Goal: Book appointment/travel/reservation

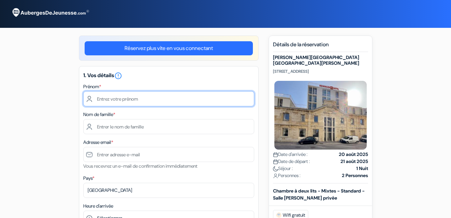
click at [143, 98] on input "text" at bounding box center [168, 98] width 171 height 15
type input "dubois"
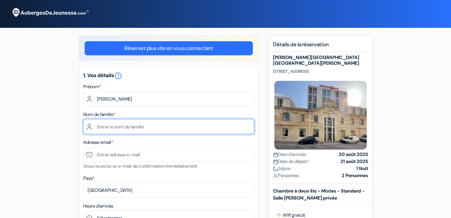
type input "christelle"
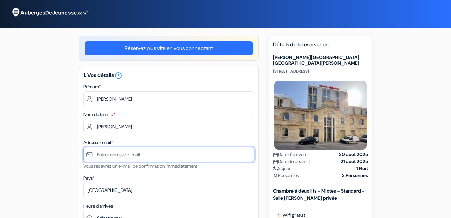
type input "[EMAIL_ADDRESS][DOMAIN_NAME]"
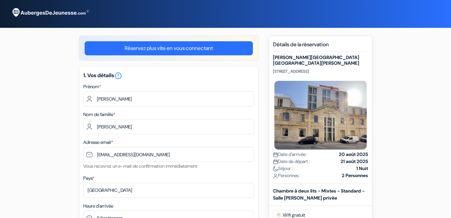
type input "0645213252"
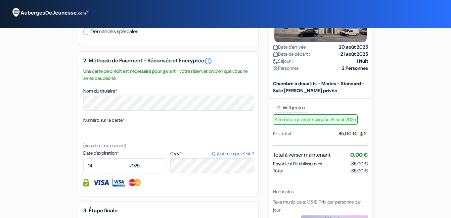
scroll to position [258, 0]
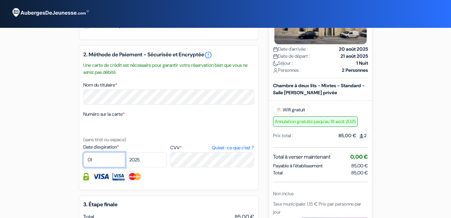
click at [103, 167] on select "01 02 03 04 05 06 07 08 09 10 11 12" at bounding box center [104, 159] width 42 height 15
select select "05"
click at [83, 160] on select "01 02 03 04 05 06 07 08 09 10 11 12" at bounding box center [104, 159] width 42 height 15
click at [147, 166] on select "2025 2026 2027 2028 2029 2030 2031 2032 2033 2034 2035 2036 2037 2038 2039 2040…" at bounding box center [146, 159] width 42 height 15
select select "2032"
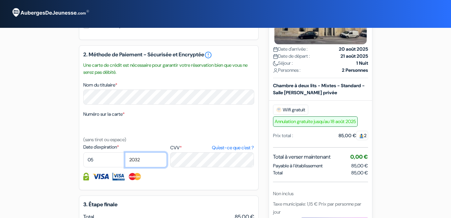
click at [125, 160] on select "2025 2026 2027 2028 2029 2030 2031 2032 2033 2034 2035 2036 2037 2038 2039 2040…" at bounding box center [146, 159] width 42 height 15
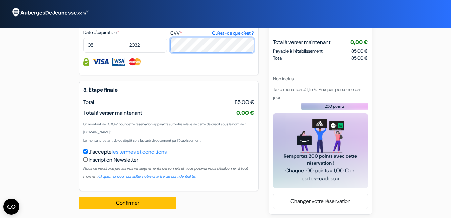
scroll to position [382, 0]
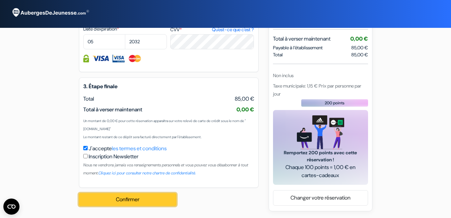
click at [139, 204] on button "Confirmer Loading..." at bounding box center [127, 199] width 97 height 13
click at [137, 203] on button "Confirmer Loading..." at bounding box center [127, 199] width 97 height 13
click at [137, 198] on button "Confirmer Loading..." at bounding box center [127, 199] width 97 height 13
click at [119, 201] on button "Confirmer Loading..." at bounding box center [127, 199] width 97 height 13
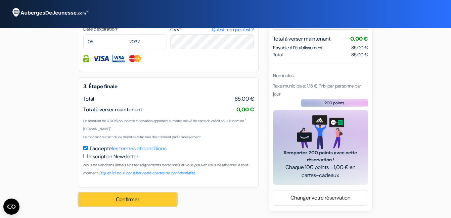
click at [119, 201] on button "Confirmer Loading..." at bounding box center [127, 199] width 97 height 13
click at [111, 201] on button "Confirmer Loading..." at bounding box center [127, 199] width 97 height 13
click at [150, 204] on button "Confirmer Loading..." at bounding box center [127, 199] width 97 height 13
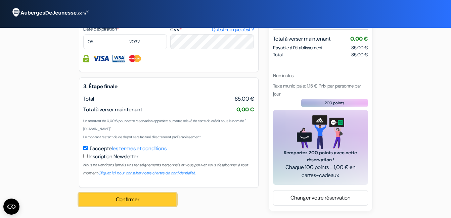
click at [150, 204] on button "Confirmer Loading..." at bounding box center [127, 199] width 97 height 13
click at [169, 199] on button "Confirmer Loading..." at bounding box center [127, 199] width 97 height 13
click at [150, 198] on button "Confirmer Loading..." at bounding box center [127, 199] width 97 height 13
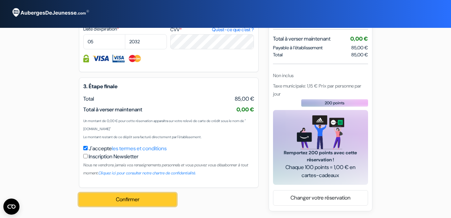
click at [79, 193] on button "Confirmer Loading..." at bounding box center [127, 199] width 97 height 13
click at [118, 202] on button "Confirmer Loading..." at bounding box center [127, 199] width 97 height 13
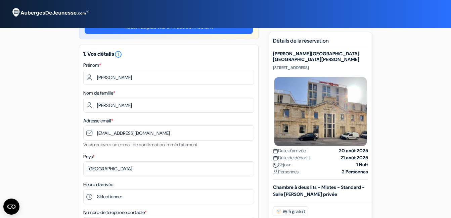
scroll to position [0, 0]
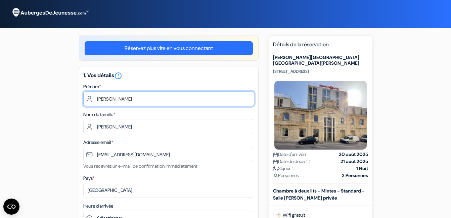
click at [122, 97] on input "dubois" at bounding box center [168, 98] width 171 height 15
type input "dubois"
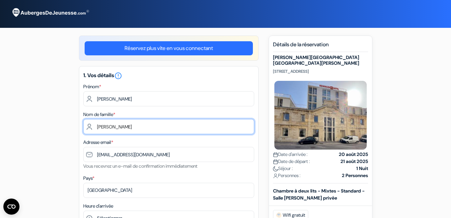
click at [206, 123] on input "christelle" at bounding box center [168, 126] width 171 height 15
type input "christelle"
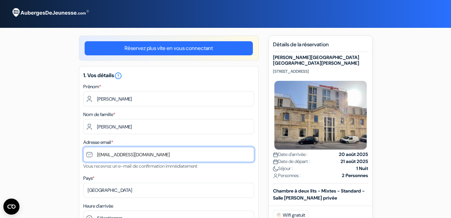
click at [212, 151] on input "[EMAIL_ADDRESS][DOMAIN_NAME]" at bounding box center [168, 154] width 171 height 15
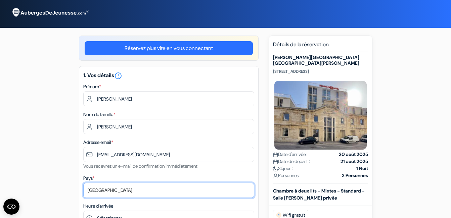
click at [162, 190] on select "Selectionner le pays Abkhazie Afghanistan Afrique Du sud Albanie Algérie Allema…" at bounding box center [168, 190] width 171 height 15
click at [83, 183] on select "Selectionner le pays Abkhazie Afghanistan Afrique Du sud Albanie Algérie Allema…" at bounding box center [168, 190] width 171 height 15
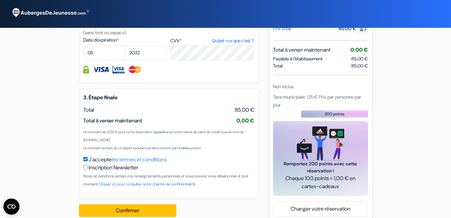
scroll to position [384, 0]
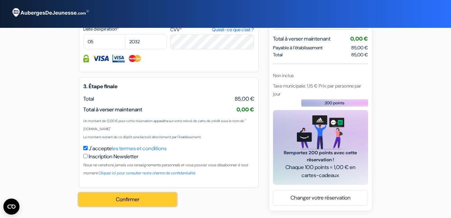
click at [139, 198] on button "Confirmer Loading..." at bounding box center [127, 199] width 97 height 13
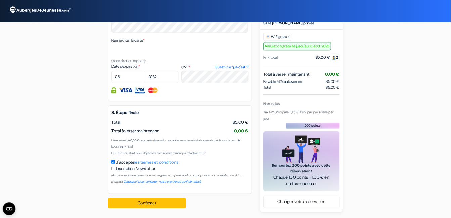
scroll to position [0, 0]
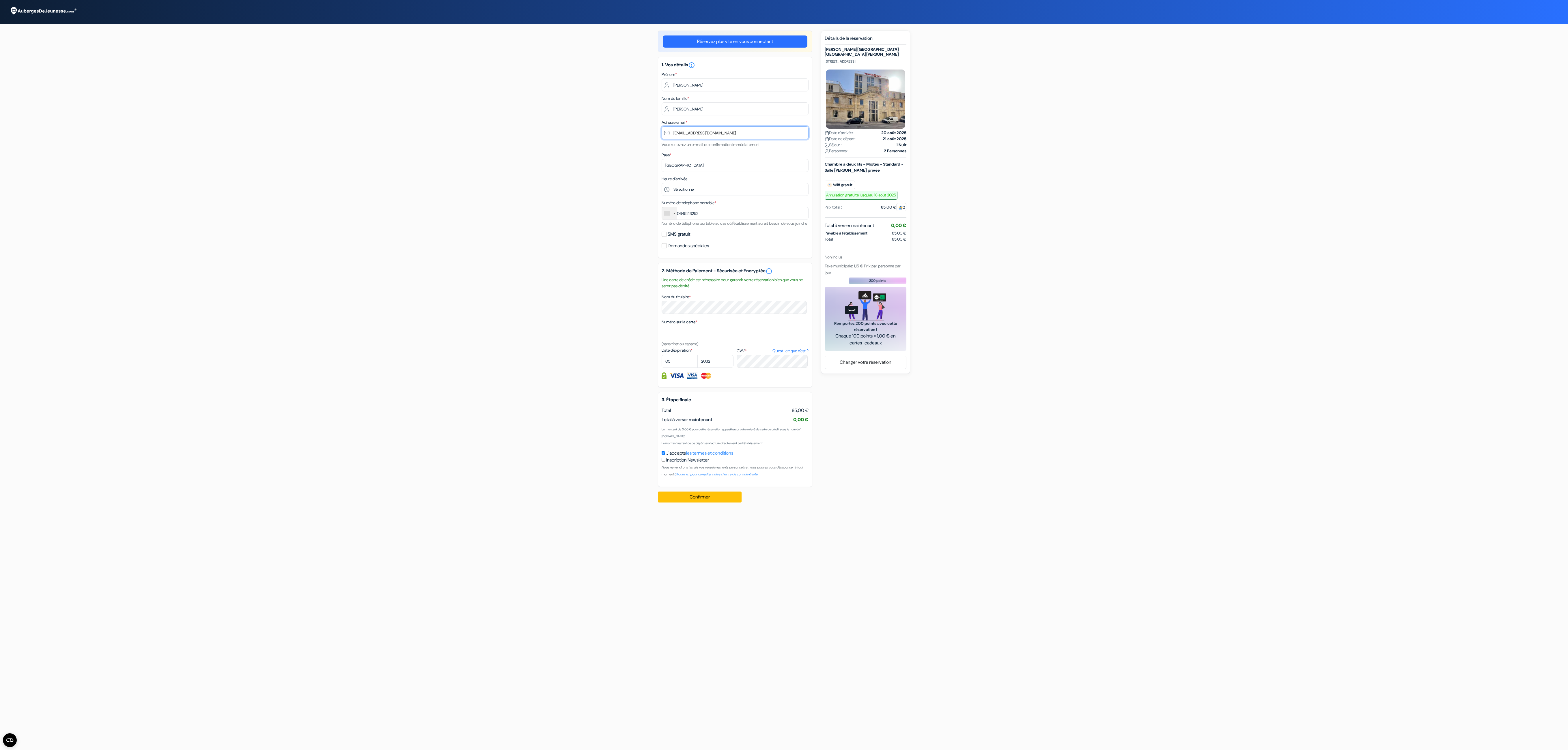
type input "[EMAIL_ADDRESS][DOMAIN_NAME]"
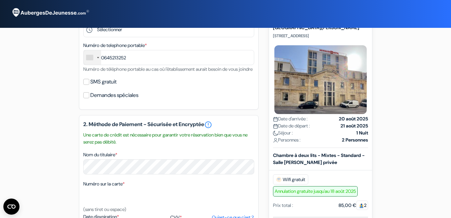
scroll to position [381, 0]
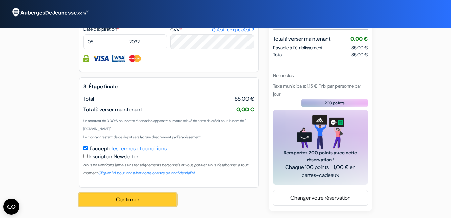
click at [125, 206] on button "Confirmer Loading..." at bounding box center [127, 199] width 97 height 13
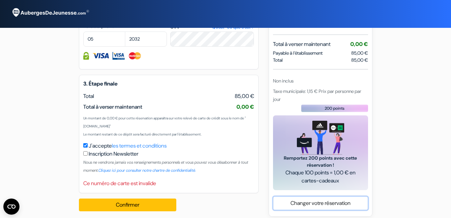
click at [345, 210] on link "Changer votre réservation" at bounding box center [320, 203] width 94 height 13
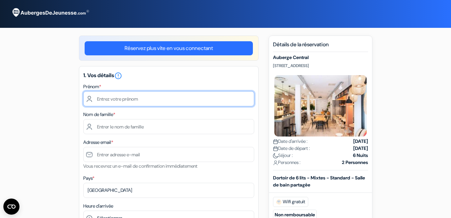
click at [186, 93] on input "text" at bounding box center [168, 98] width 171 height 15
type input "dubois"
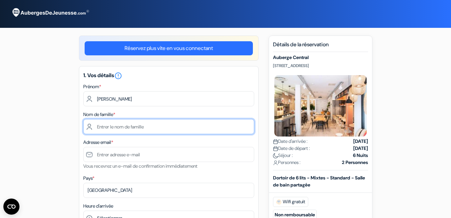
type input "christelle"
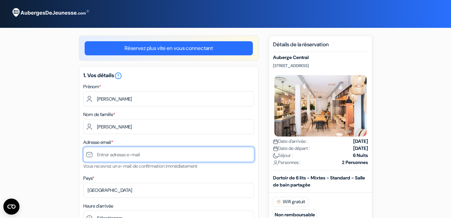
type input "[EMAIL_ADDRESS][DOMAIN_NAME]"
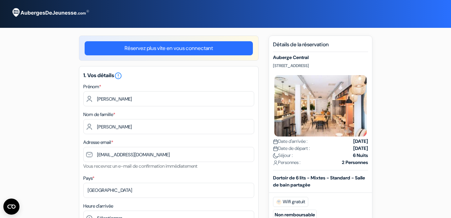
type input "0645213252"
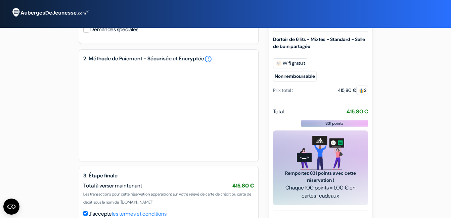
scroll to position [263, 0]
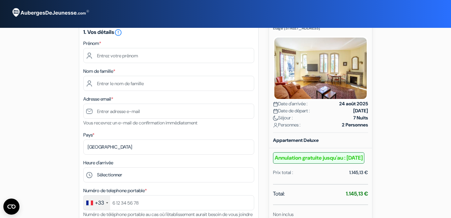
scroll to position [68, 0]
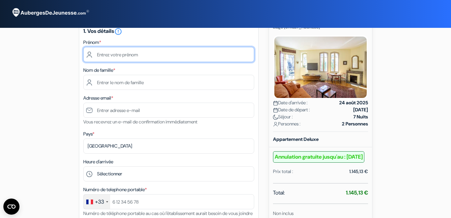
click at [143, 52] on input "text" at bounding box center [168, 54] width 171 height 15
type input "dubois"
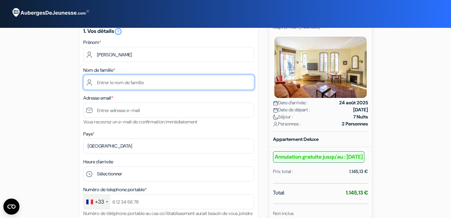
type input "christelle"
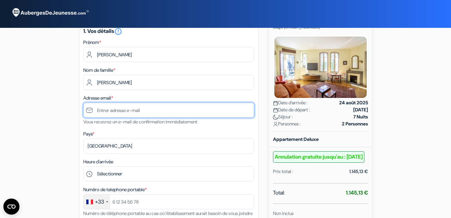
type input "[EMAIL_ADDRESS][DOMAIN_NAME]"
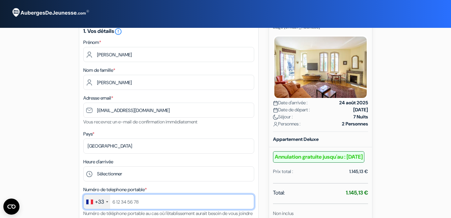
type input "0645213252"
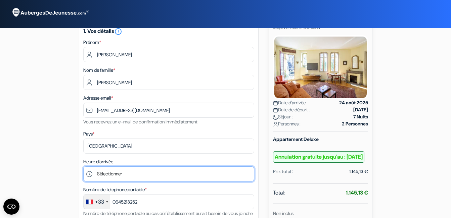
click at [111, 175] on select "Sélectionner 15:00 16:00 17:00 18:00 19:00 20:00 21:00 22:00 23:00 0:00" at bounding box center [168, 173] width 171 height 15
select select "15"
click at [83, 166] on select "Sélectionner 15:00 16:00 17:00 18:00 19:00 20:00 21:00 22:00 23:00 0:00" at bounding box center [168, 173] width 171 height 15
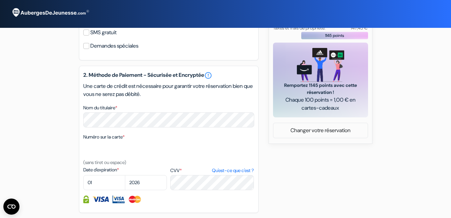
scroll to position [273, 0]
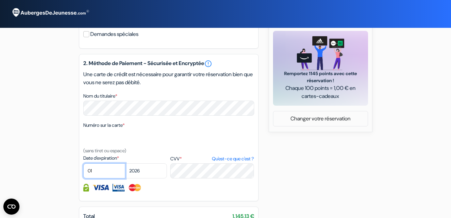
click at [108, 178] on select "01 02 03 04 05 06 07 08 09 10 11 12" at bounding box center [104, 170] width 42 height 15
select select "02"
click at [83, 171] on select "01 02 03 04 05 06 07 08 09 10 11 12" at bounding box center [104, 170] width 42 height 15
click at [138, 178] on select "2025 2026 2027 2028 2029 2030 2031 2032 2033 2034 2035 2036 2037 2038 2039 2040…" at bounding box center [146, 170] width 42 height 15
select select "2030"
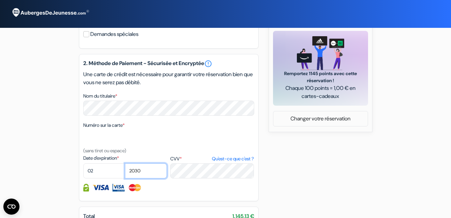
click at [125, 171] on select "2025 2026 2027 2028 2029 2030 2031 2032 2033 2034 2035 2036 2037 2038 2039 2040…" at bounding box center [146, 170] width 42 height 15
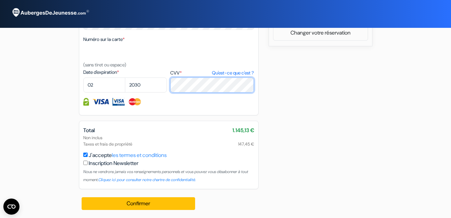
scroll to position [367, 0]
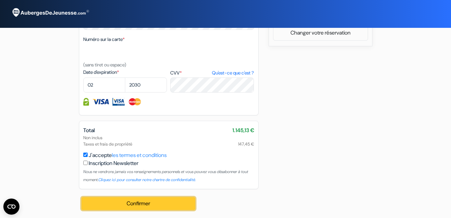
click at [127, 201] on button "Confirmer Loading..." at bounding box center [139, 203] width 114 height 13
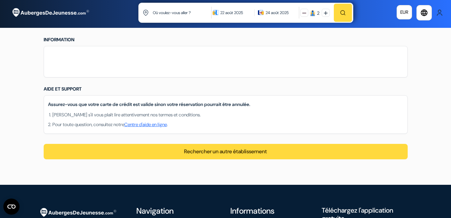
scroll to position [504, 0]
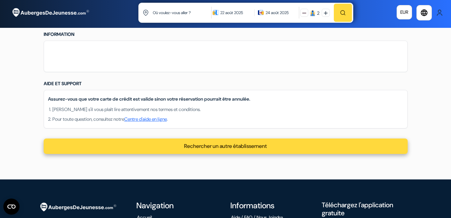
click at [201, 148] on span "Rechercher un autre établissement" at bounding box center [225, 146] width 83 height 7
